Goal: Information Seeking & Learning: Learn about a topic

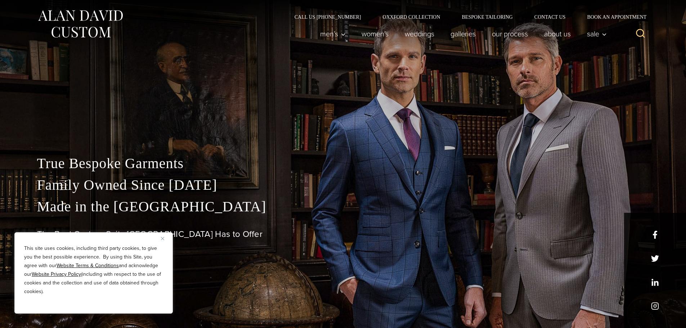
click at [162, 239] on img "Close" at bounding box center [162, 238] width 3 height 3
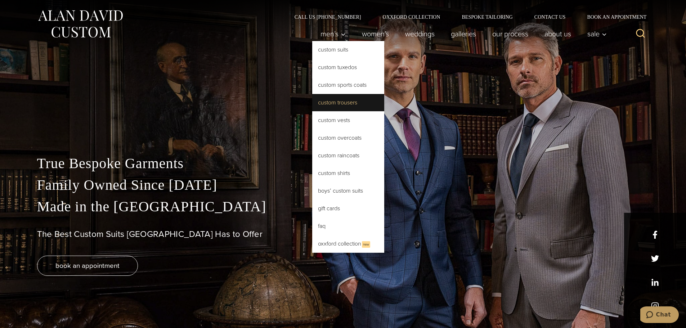
click at [346, 101] on link "Custom Trousers" at bounding box center [348, 102] width 72 height 17
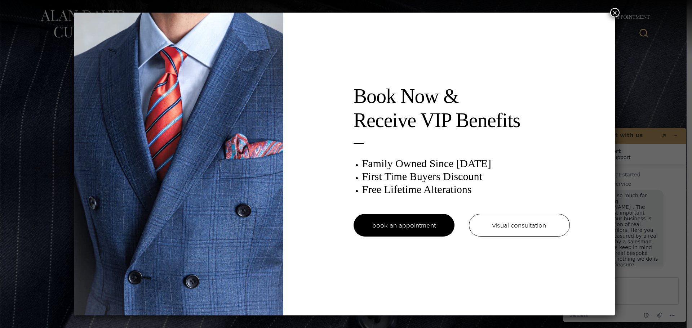
click at [616, 10] on button "×" at bounding box center [614, 12] width 9 height 9
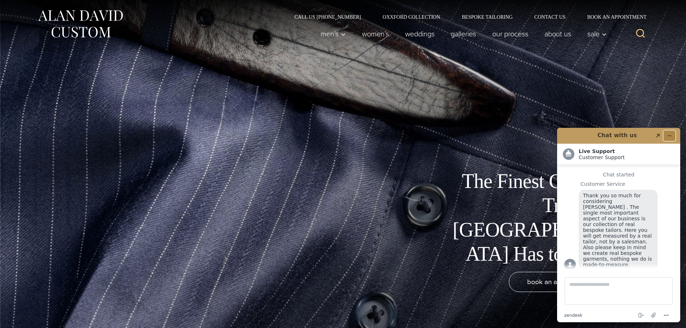
click at [671, 133] on button "Minimize widget" at bounding box center [670, 136] width 12 height 10
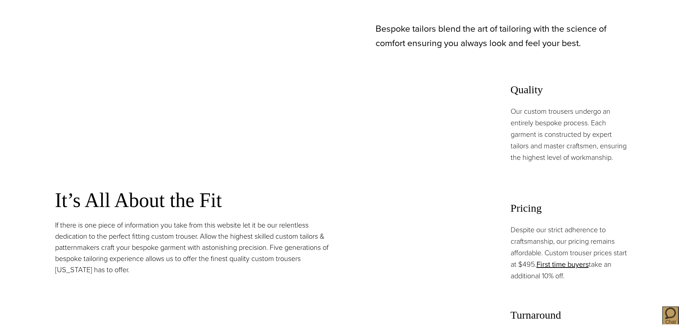
scroll to position [504, 0]
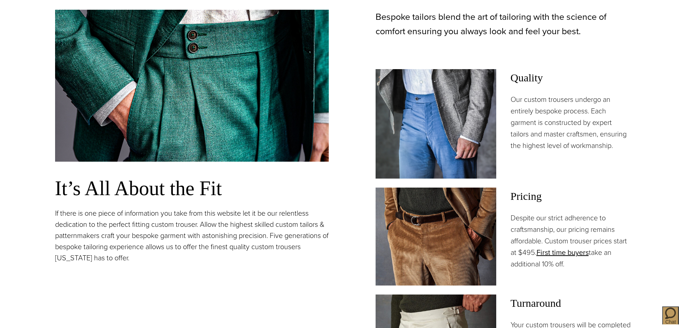
click at [568, 98] on p "Our custom trousers undergo an entirely bespoke process. Each garment is constr…" at bounding box center [571, 123] width 121 height 58
click at [569, 97] on p "Our custom trousers undergo an entirely bespoke process. Each garment is constr…" at bounding box center [571, 123] width 121 height 58
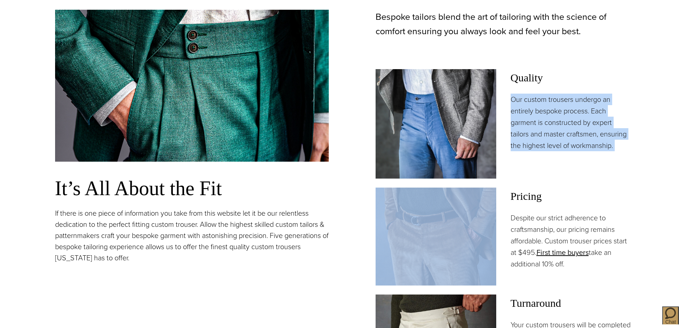
click at [569, 97] on p "Our custom trousers undergo an entirely bespoke process. Each garment is constr…" at bounding box center [571, 123] width 121 height 58
click at [572, 106] on p "Our custom trousers undergo an entirely bespoke process. Each garment is constr…" at bounding box center [571, 123] width 121 height 58
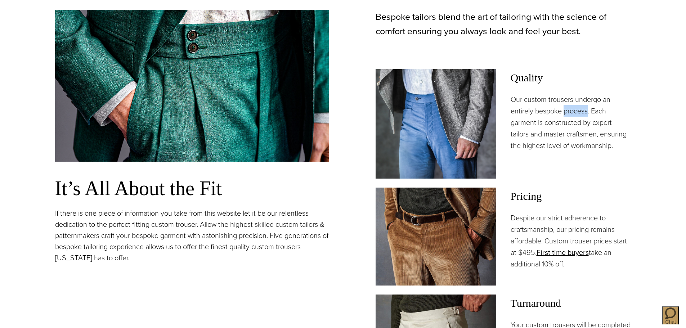
click at [572, 106] on p "Our custom trousers undergo an entirely bespoke process. Each garment is constr…" at bounding box center [571, 123] width 121 height 58
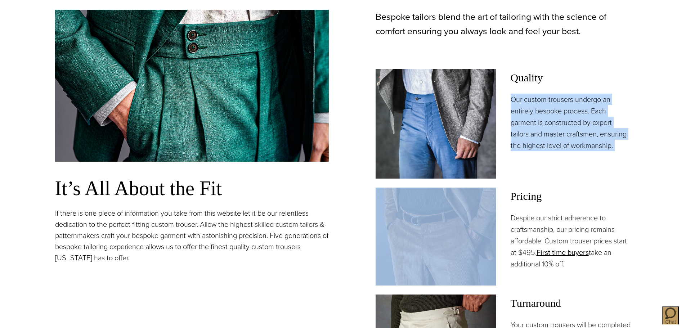
click at [572, 106] on p "Our custom trousers undergo an entirely bespoke process. Each garment is constr…" at bounding box center [571, 123] width 121 height 58
click at [561, 111] on p "Our custom trousers undergo an entirely bespoke process. Each garment is constr…" at bounding box center [571, 123] width 121 height 58
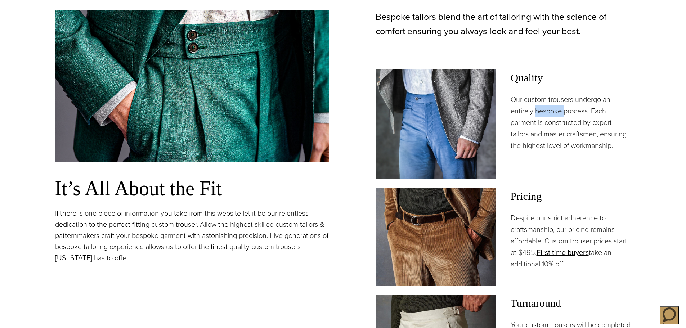
click at [561, 111] on p "Our custom trousers undergo an entirely bespoke process. Each garment is constr…" at bounding box center [571, 123] width 121 height 58
click at [560, 111] on p "Our custom trousers undergo an entirely bespoke process. Each garment is constr…" at bounding box center [571, 123] width 121 height 58
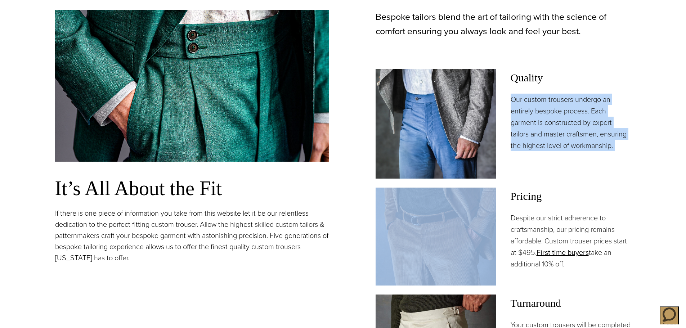
click at [560, 111] on p "Our custom trousers undergo an entirely bespoke process. Each garment is constr…" at bounding box center [571, 123] width 121 height 58
click at [547, 118] on p "Our custom trousers undergo an entirely bespoke process. Each garment is constr…" at bounding box center [571, 123] width 121 height 58
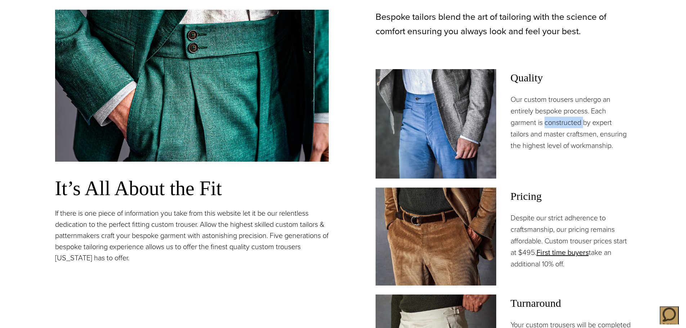
click at [547, 118] on p "Our custom trousers undergo an entirely bespoke process. Each garment is constr…" at bounding box center [571, 123] width 121 height 58
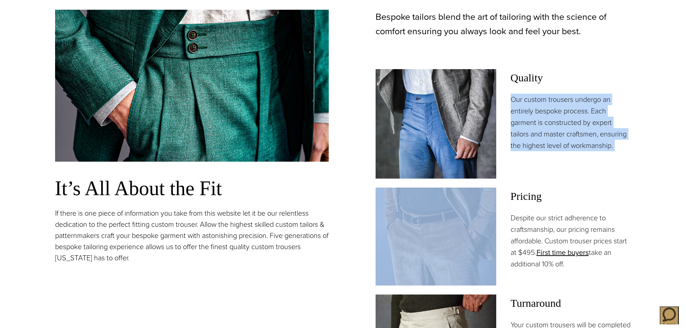
click at [547, 118] on p "Our custom trousers undergo an entirely bespoke process. Each garment is constr…" at bounding box center [571, 123] width 121 height 58
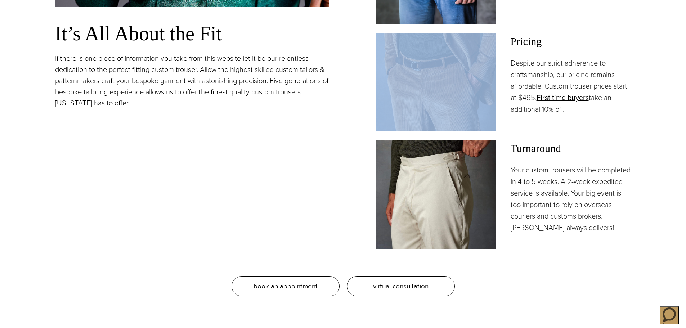
scroll to position [685, 0]
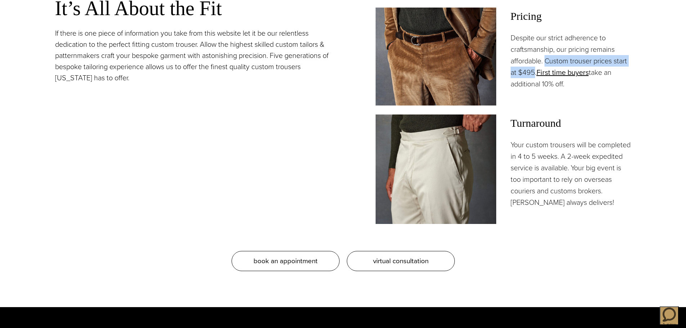
drag, startPoint x: 545, startPoint y: 58, endPoint x: 534, endPoint y: 71, distance: 16.8
click at [534, 71] on p "Despite our strict adherence to craftsmanship, our pricing remains affordable. …" at bounding box center [571, 61] width 121 height 58
click at [562, 72] on link "First time buyers" at bounding box center [563, 72] width 52 height 11
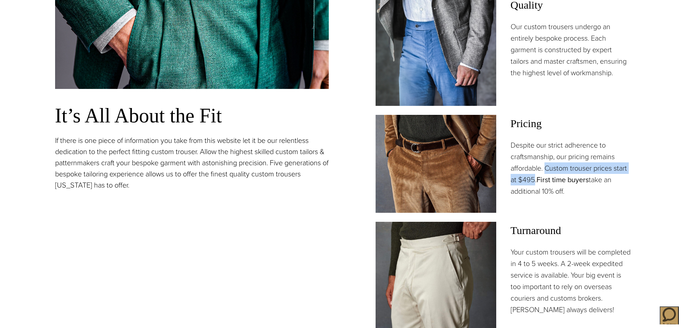
scroll to position [577, 0]
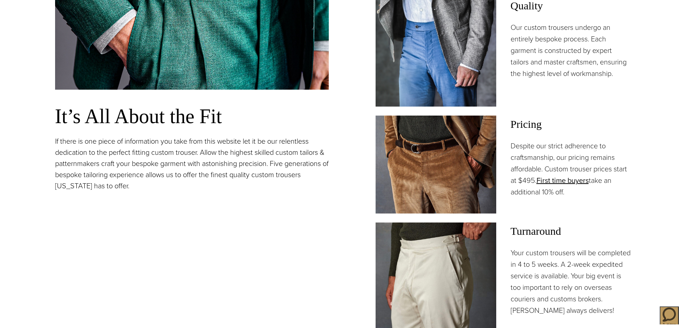
drag, startPoint x: 539, startPoint y: 155, endPoint x: 537, endPoint y: 174, distance: 18.5
click at [539, 157] on p "Despite our strict adherence to craftsmanship, our pricing remains affordable. …" at bounding box center [571, 169] width 121 height 58
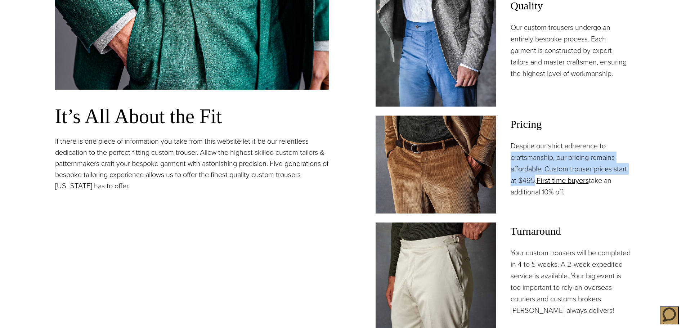
drag, startPoint x: 534, startPoint y: 179, endPoint x: 507, endPoint y: 155, distance: 36.7
click at [507, 155] on div "Pricing Despite our strict adherence to craftsmanship, our pricing remains affo…" at bounding box center [504, 165] width 256 height 98
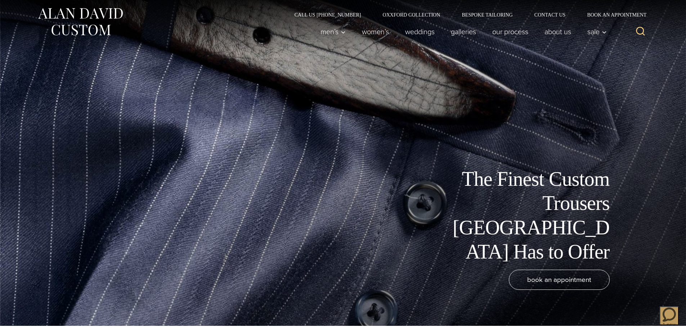
scroll to position [0, 0]
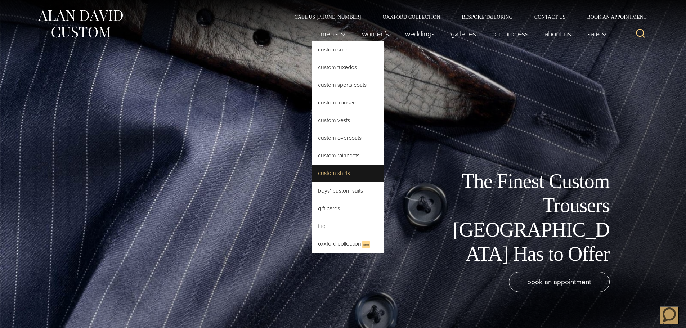
click at [349, 173] on link "Custom Shirts" at bounding box center [348, 173] width 72 height 17
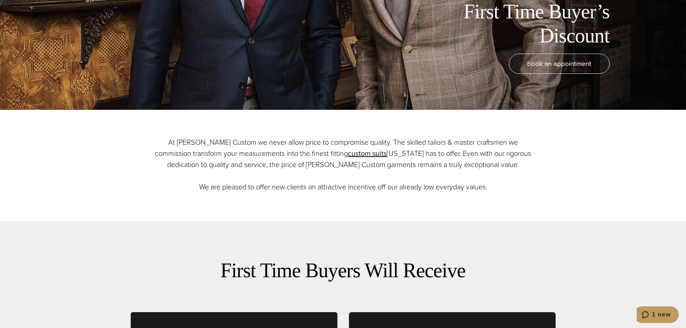
scroll to position [252, 0]
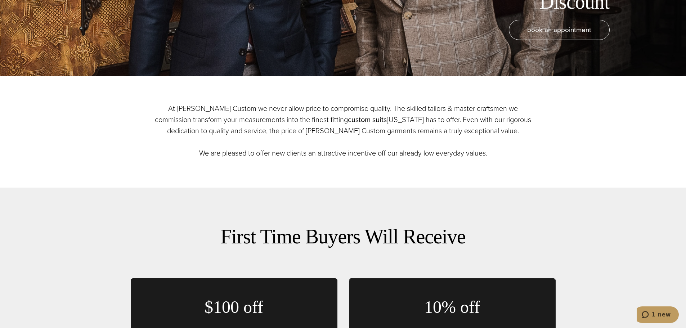
click at [348, 121] on link "custom suits" at bounding box center [367, 119] width 39 height 11
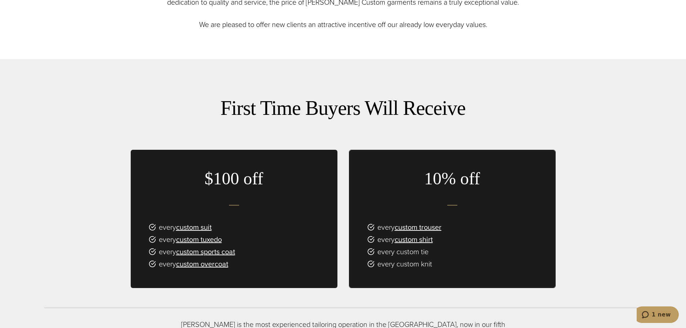
scroll to position [396, 0]
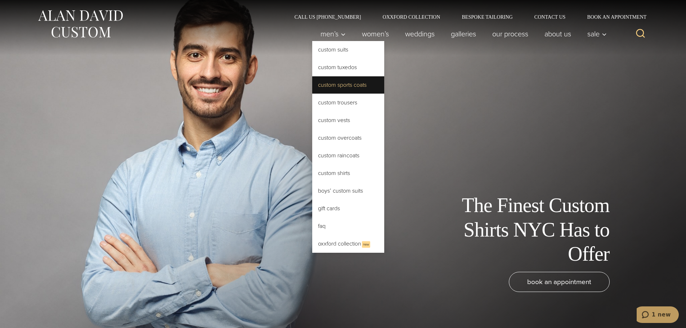
click at [353, 89] on link "Custom Sports Coats" at bounding box center [348, 84] width 72 height 17
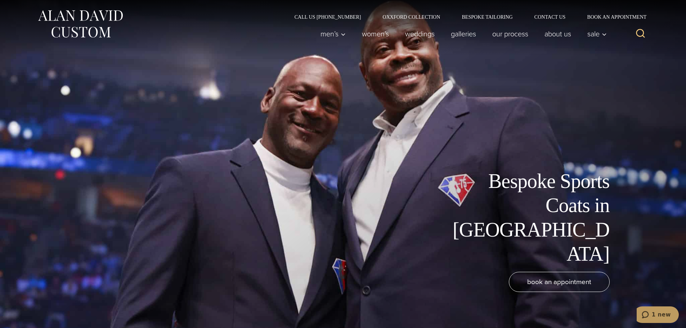
click at [520, 104] on div "Bespoke Sports Coats in [GEOGRAPHIC_DATA] book an appointment" at bounding box center [343, 164] width 591 height 328
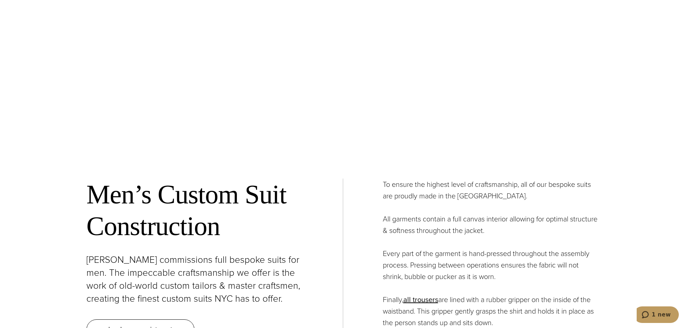
scroll to position [2811, 0]
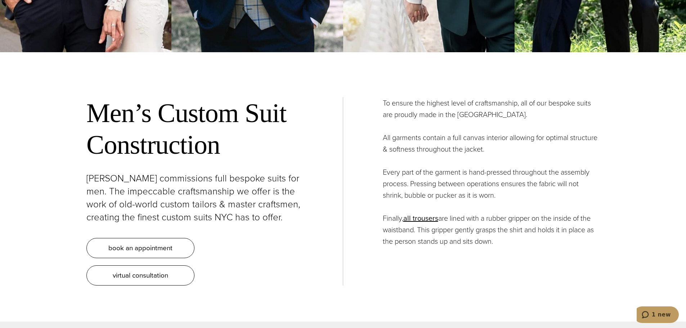
click at [361, 222] on div "To ensure the highest level of craftsmanship, all of our bespoke suits are prou…" at bounding box center [471, 172] width 257 height 150
